Goal: Transaction & Acquisition: Purchase product/service

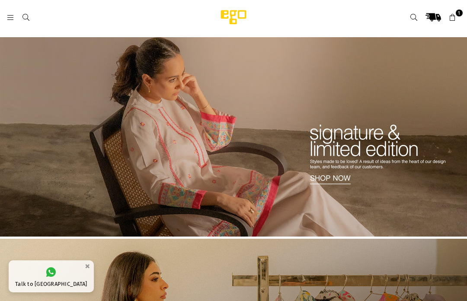
click at [19, 19] on link at bounding box center [26, 17] width 16 height 6
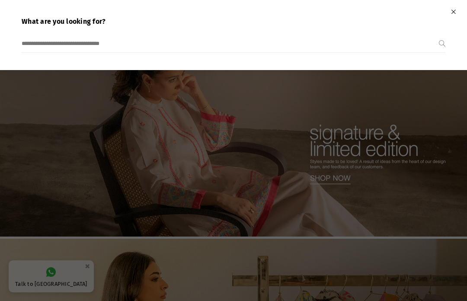
click at [38, 85] on div at bounding box center [233, 150] width 467 height 301
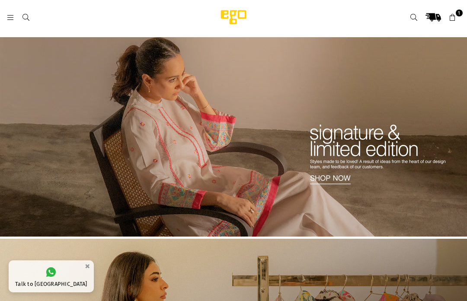
click at [81, 116] on img at bounding box center [233, 137] width 467 height 200
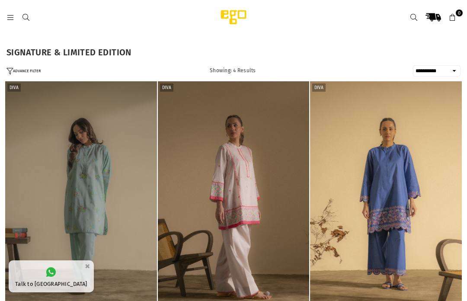
select select "**********"
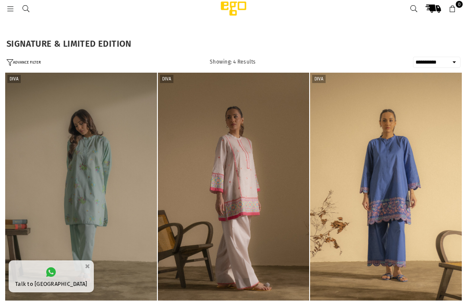
click at [77, 201] on img "1 / 4" at bounding box center [81, 187] width 152 height 228
click at [198, 216] on img "1 / 5" at bounding box center [234, 187] width 152 height 228
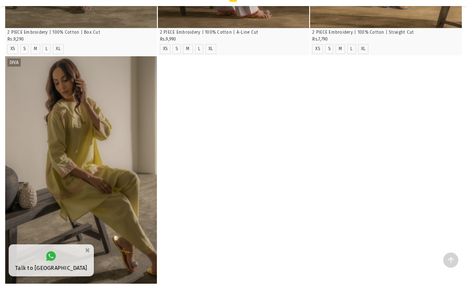
scroll to position [281, 0]
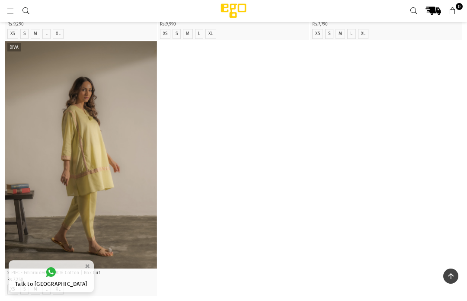
click at [36, 232] on img "2 / 5" at bounding box center [81, 155] width 152 height 228
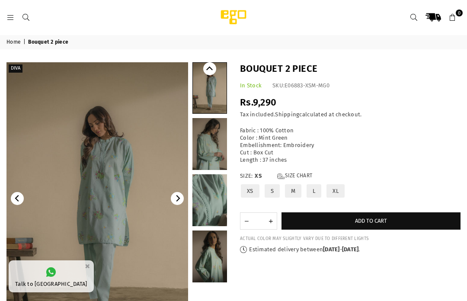
click at [100, 206] on img at bounding box center [97, 198] width 182 height 273
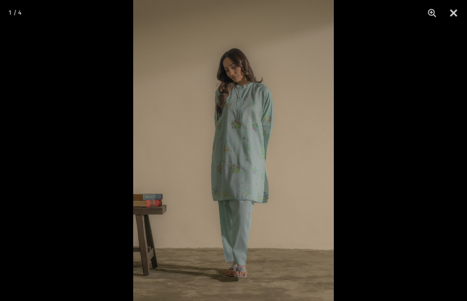
click at [218, 150] on img at bounding box center [233, 150] width 201 height 301
click at [229, 161] on img at bounding box center [233, 150] width 201 height 301
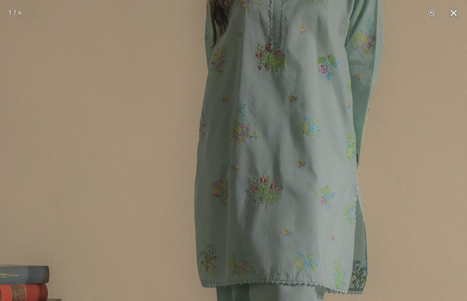
click at [215, 162] on img at bounding box center [262, 136] width 603 height 904
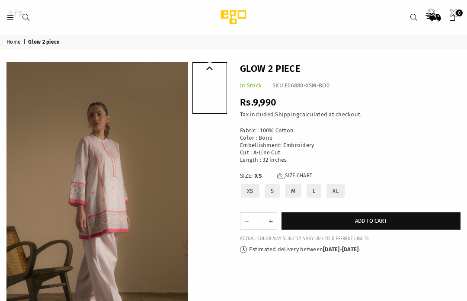
click at [95, 244] on img at bounding box center [97, 198] width 182 height 273
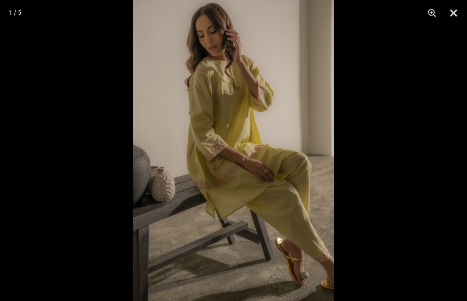
click at [93, 228] on div at bounding box center [233, 150] width 467 height 301
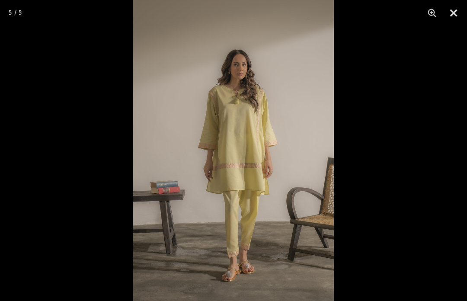
click at [230, 163] on img at bounding box center [233, 150] width 201 height 301
click at [215, 148] on img at bounding box center [233, 150] width 201 height 301
click at [220, 166] on img at bounding box center [233, 150] width 201 height 301
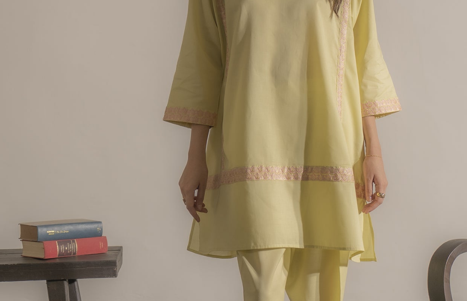
click at [223, 164] on img at bounding box center [269, 129] width 604 height 904
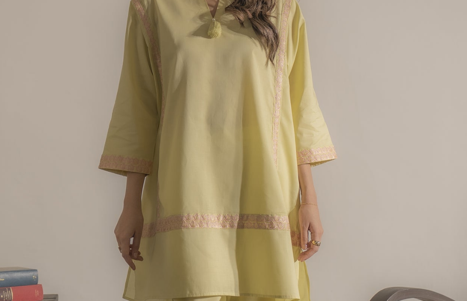
click at [154, 223] on img at bounding box center [204, 177] width 604 height 904
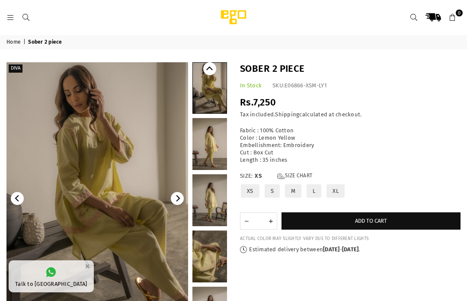
click at [5, 19] on link at bounding box center [11, 17] width 16 height 6
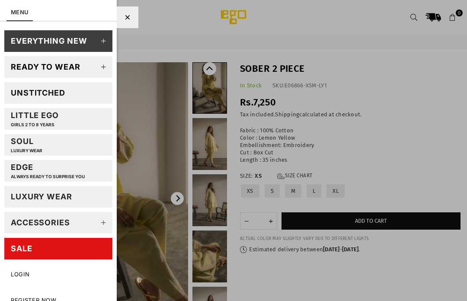
click at [106, 42] on icon at bounding box center [103, 40] width 17 height 17
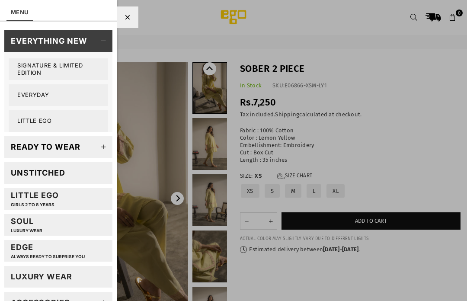
click at [46, 41] on div "EVERYTHING NEW" at bounding box center [49, 41] width 77 height 10
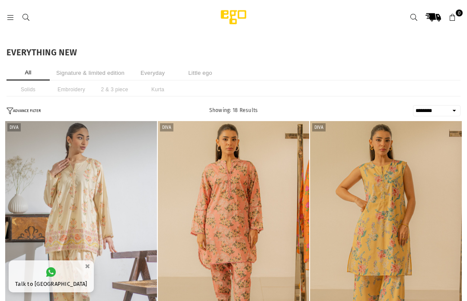
select select "******"
